Goal: Task Accomplishment & Management: Manage account settings

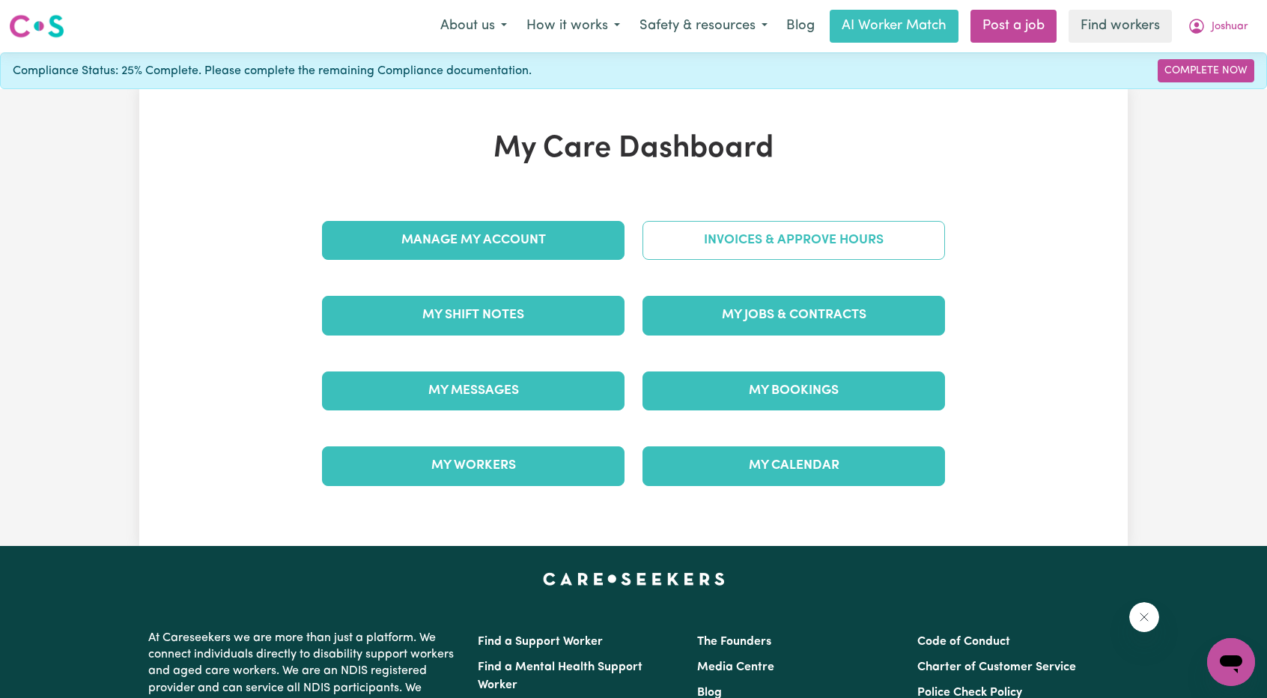
click at [630, 255] on link "Invoices & Approve Hours" at bounding box center [793, 240] width 302 height 39
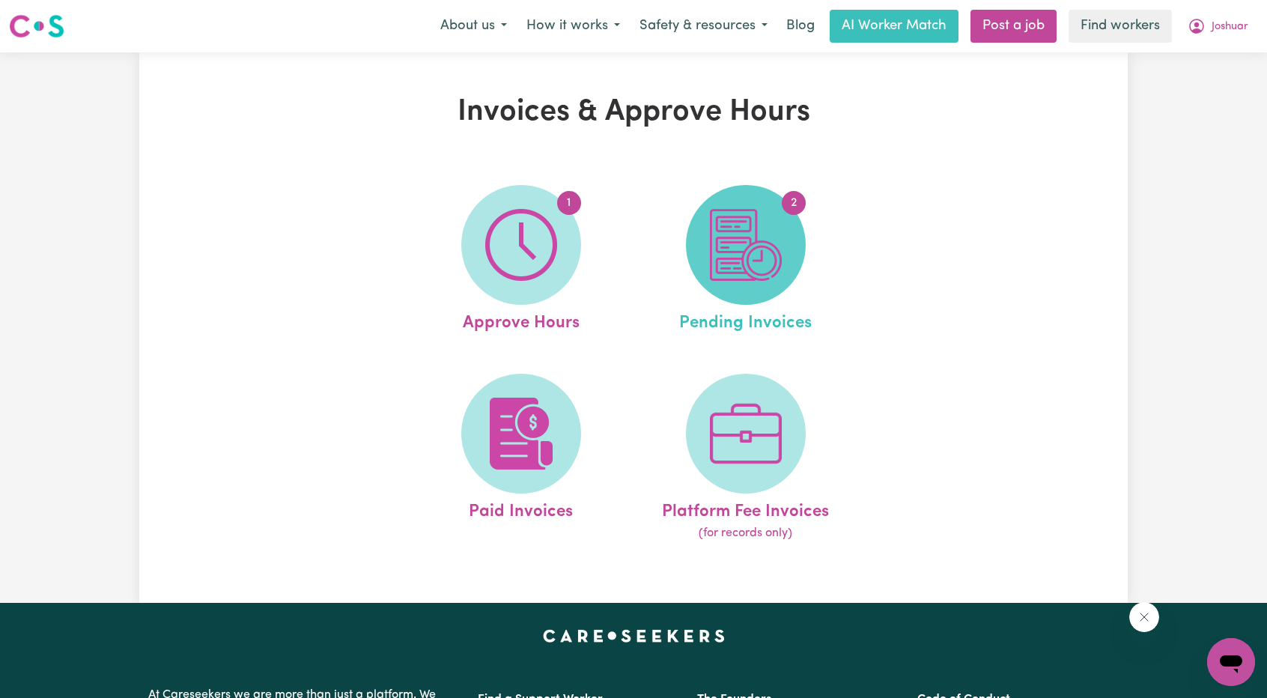
click at [630, 266] on img at bounding box center [746, 245] width 72 height 72
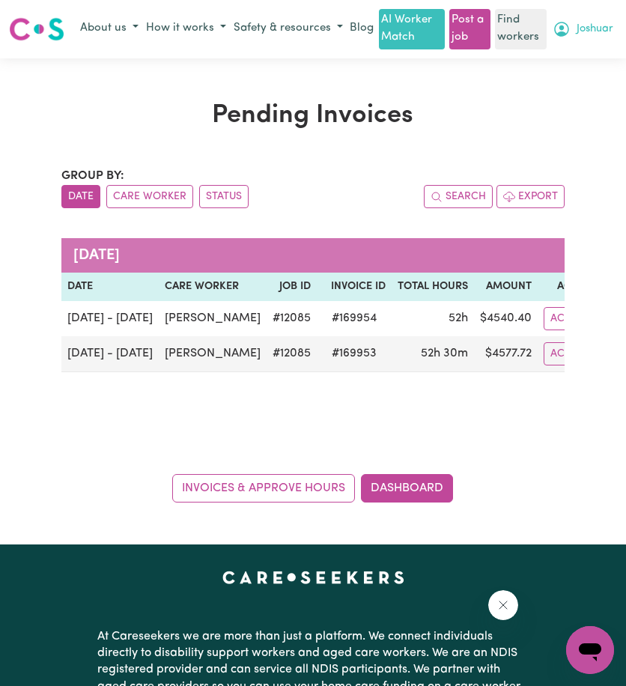
click at [609, 37] on span "Joshuar" at bounding box center [594, 29] width 37 height 16
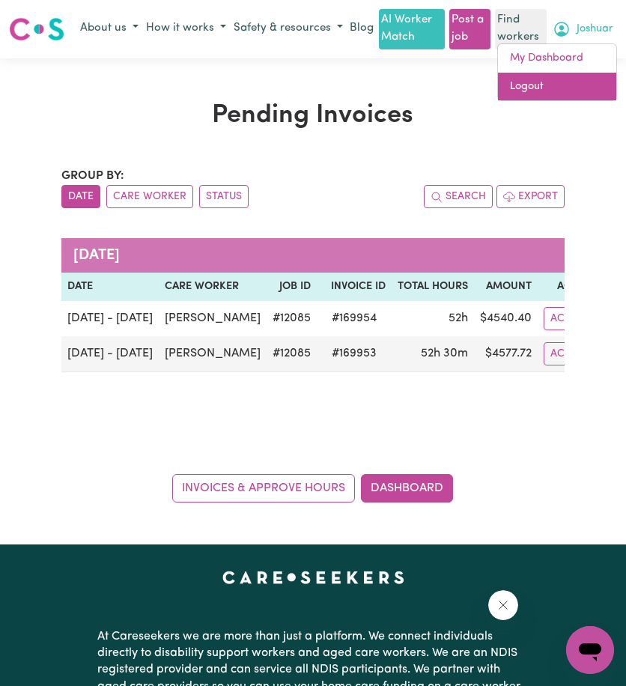
click at [562, 91] on link "Logout" at bounding box center [557, 87] width 118 height 28
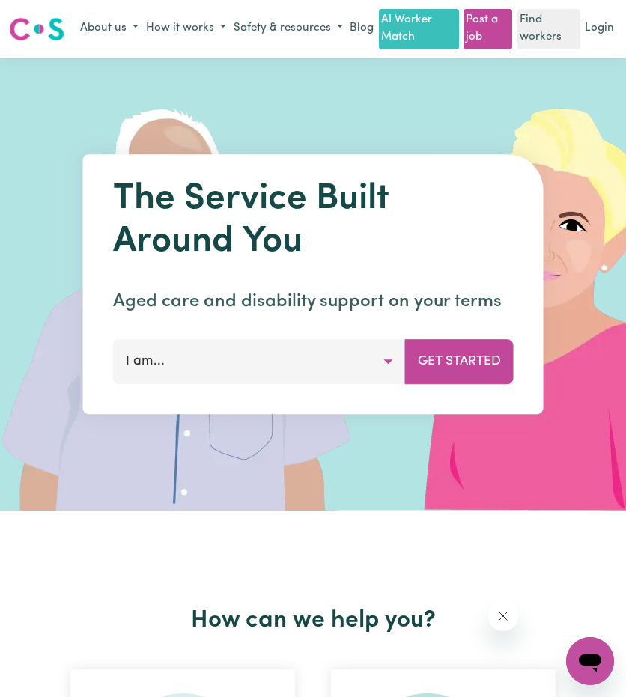
click at [606, 34] on link "Login" at bounding box center [599, 28] width 35 height 23
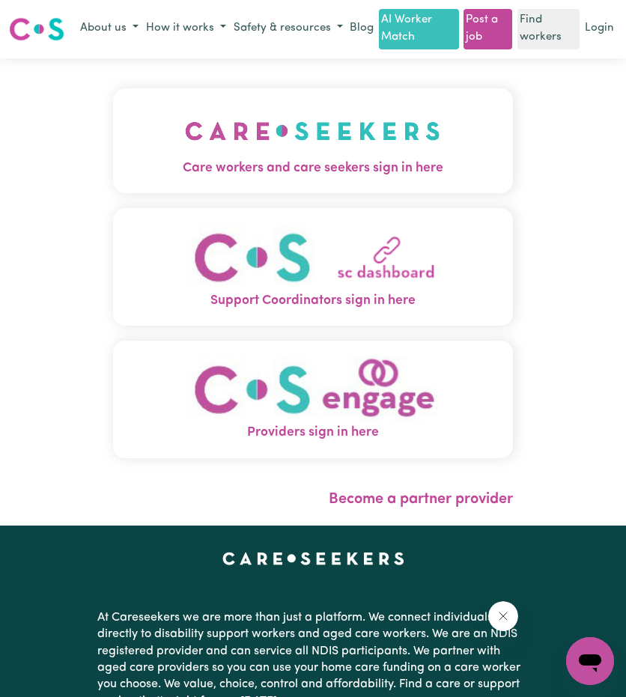
click at [353, 88] on div "Care workers and care seekers sign in here Support Coordinators sign in here Pr…" at bounding box center [312, 291] width 417 height 467
click at [331, 129] on img "Care workers and care seekers sign in here" at bounding box center [312, 130] width 255 height 55
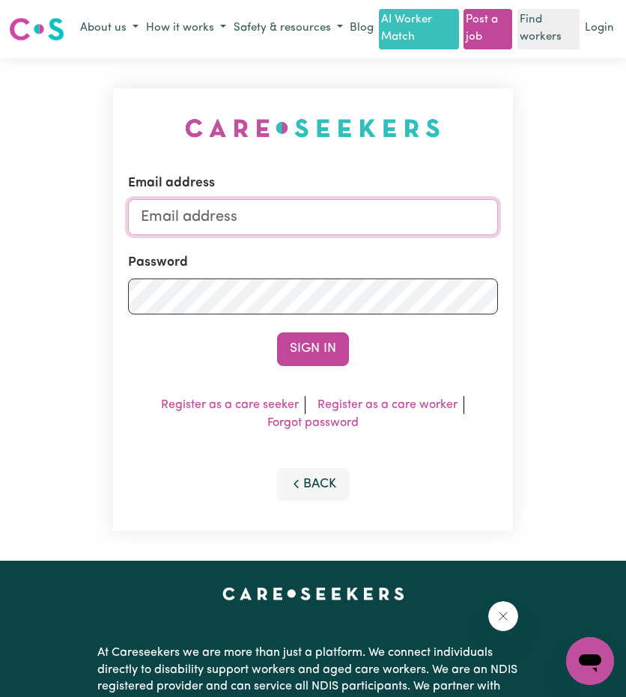
click at [383, 228] on input "Email address" at bounding box center [312, 217] width 369 height 36
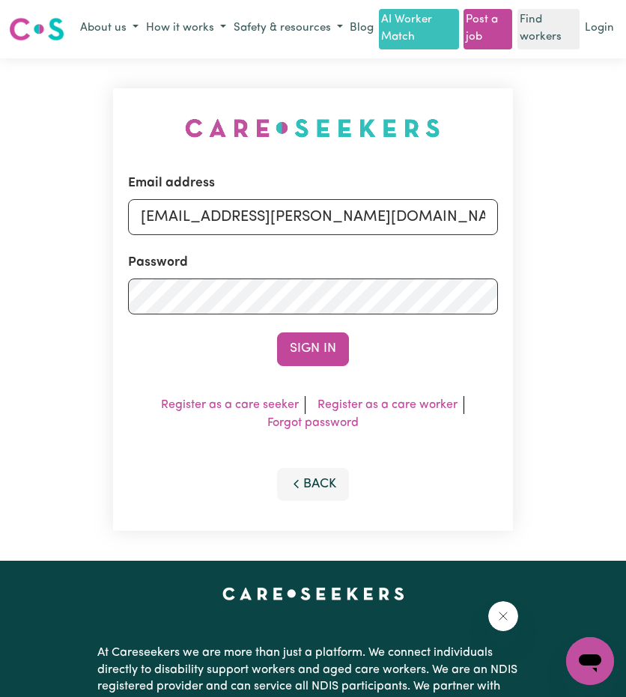
drag, startPoint x: 215, startPoint y: 238, endPoint x: 558, endPoint y: 262, distance: 344.4
click at [558, 262] on div "Email address [EMAIL_ADDRESS][PERSON_NAME][DOMAIN_NAME] Password Sign In Regist…" at bounding box center [313, 309] width 626 height 503
type input "[EMAIL_ADDRESS][DOMAIN_NAME]"
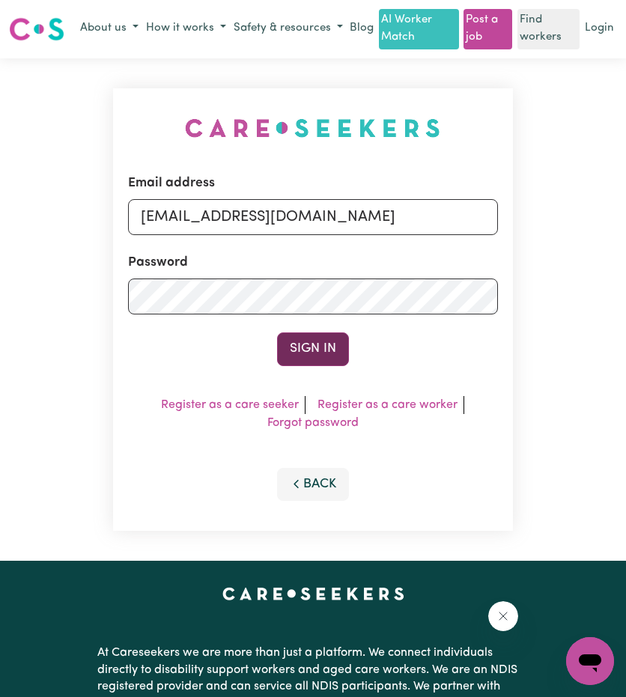
click at [318, 351] on button "Sign In" at bounding box center [313, 348] width 72 height 33
